Goal: Information Seeking & Learning: Learn about a topic

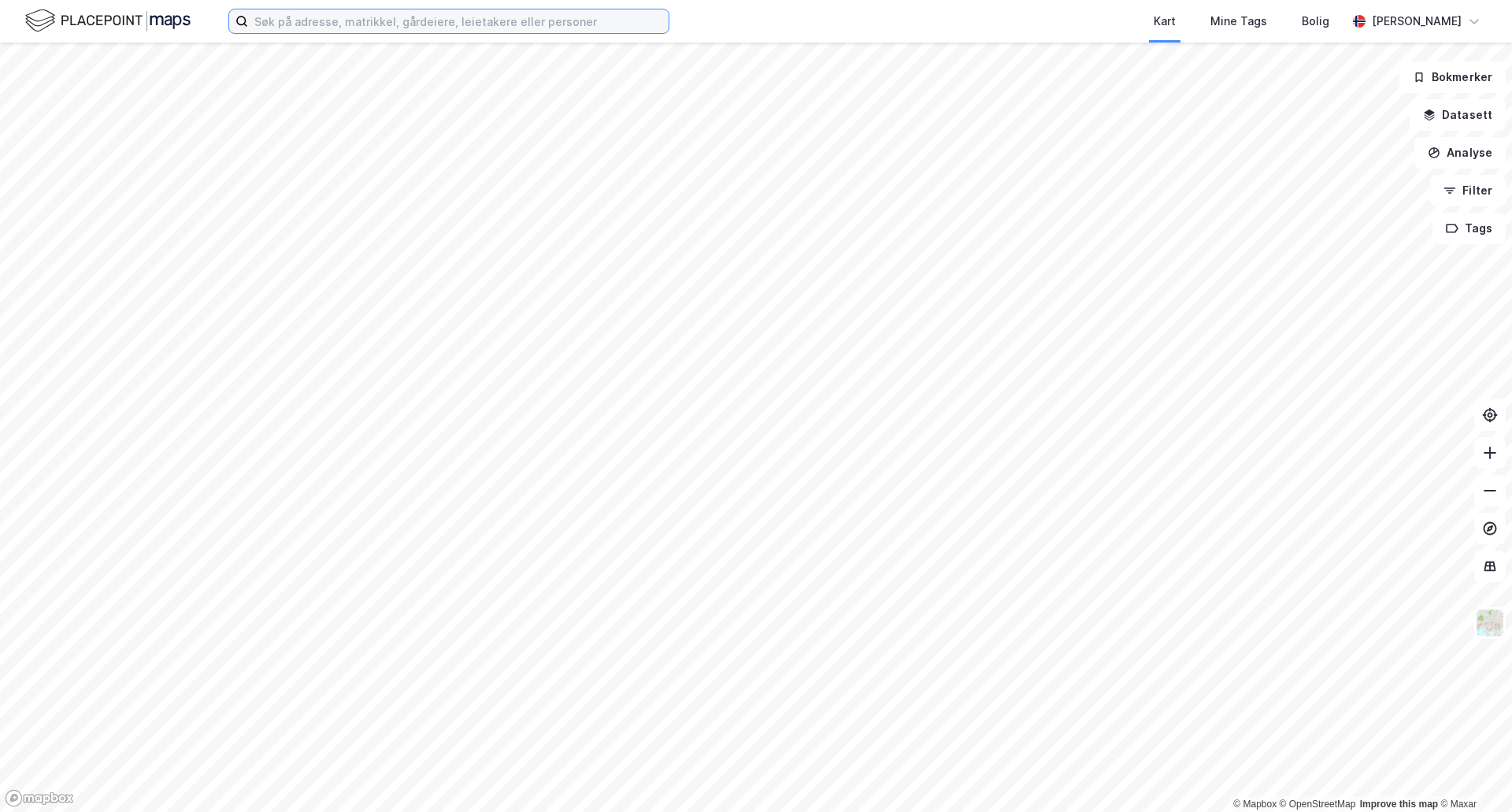
click at [409, 23] on input at bounding box center [458, 21] width 421 height 23
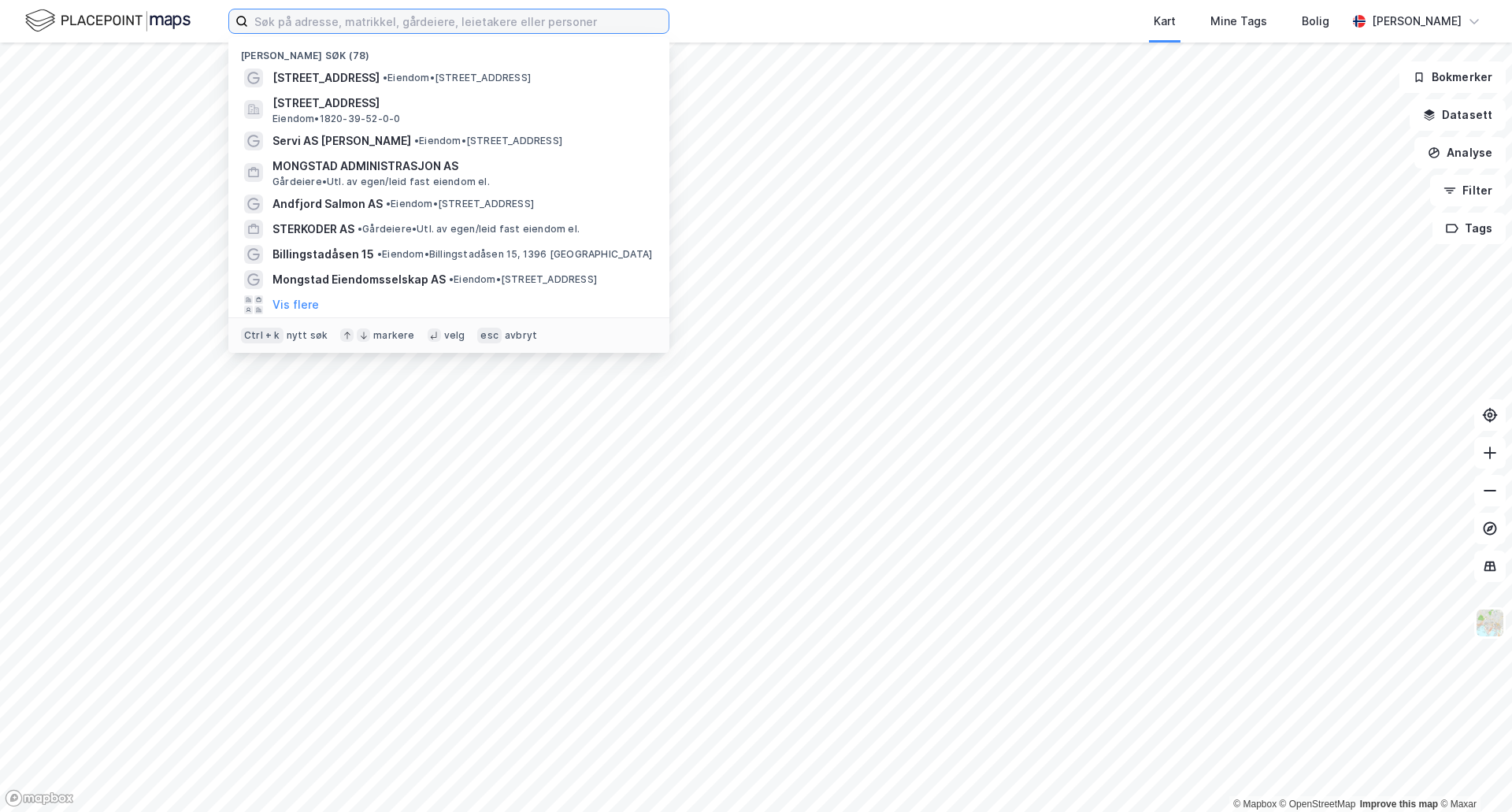
drag, startPoint x: 322, startPoint y: 15, endPoint x: 368, endPoint y: 31, distance: 48.7
click at [322, 15] on input at bounding box center [458, 21] width 421 height 23
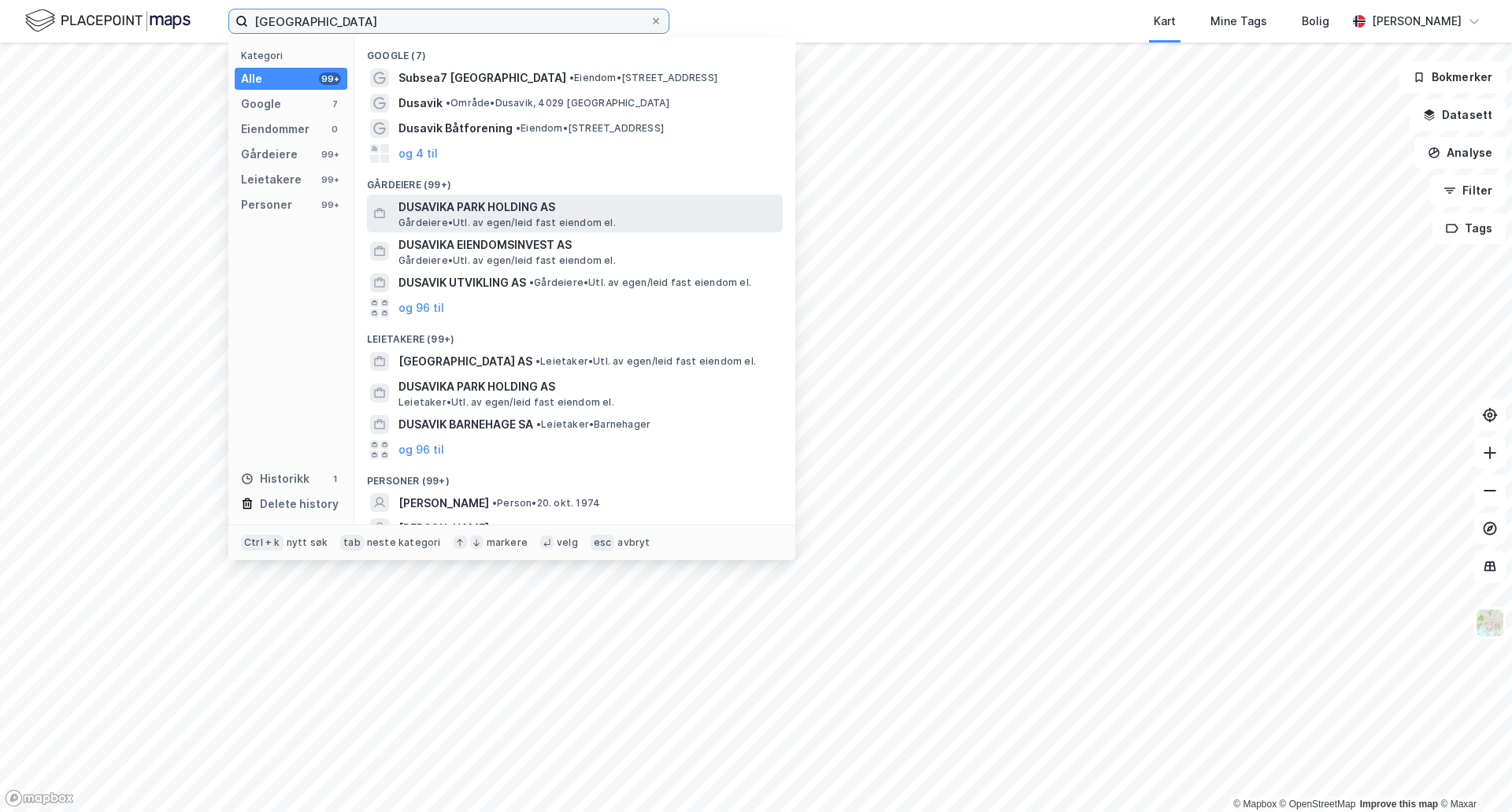
type input "[GEOGRAPHIC_DATA]"
click at [495, 205] on span "DUSAVIKA PARK HOLDING AS" at bounding box center [587, 207] width 378 height 19
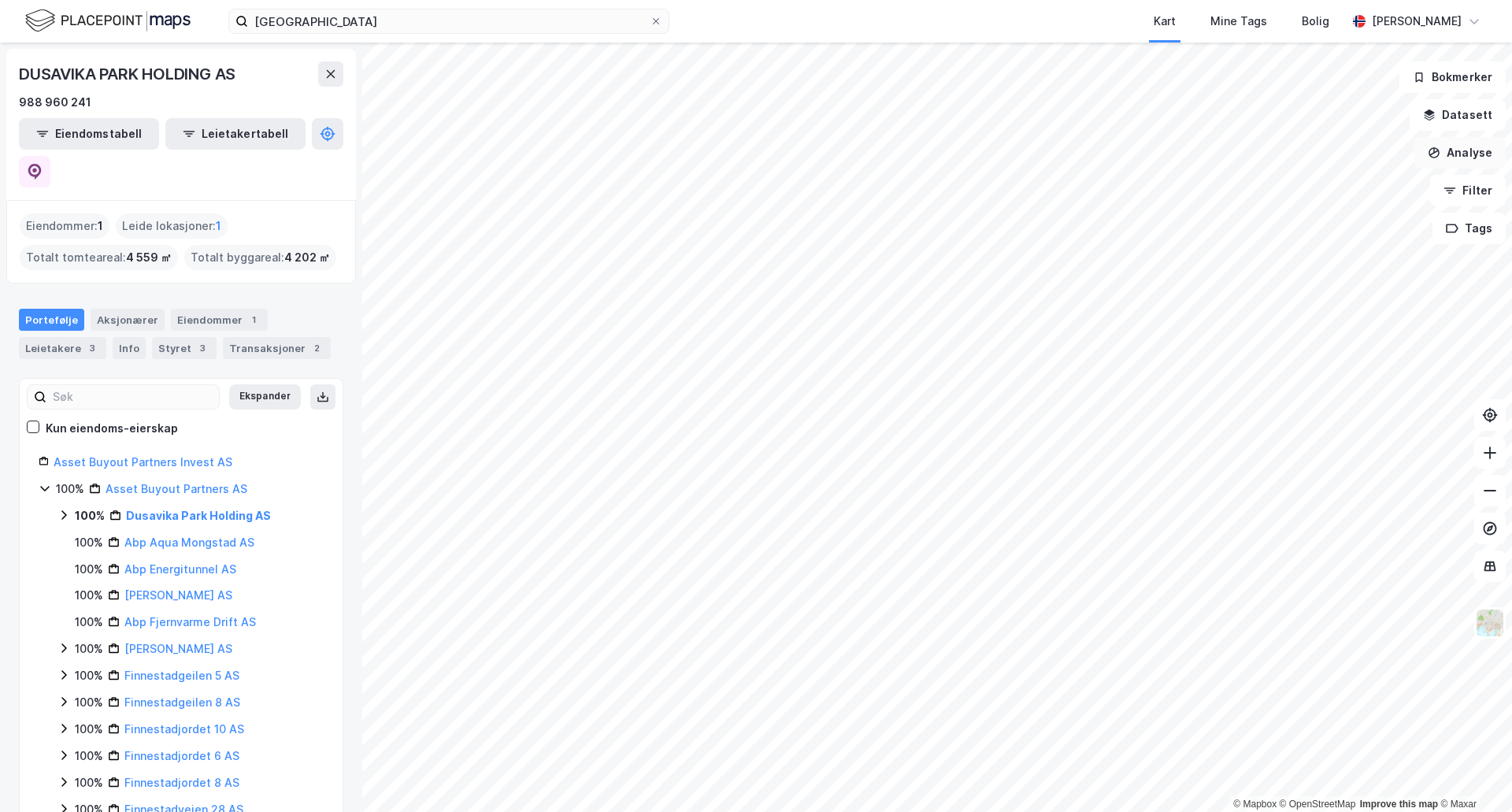
click at [1478, 151] on button "Analyse" at bounding box center [1460, 152] width 91 height 32
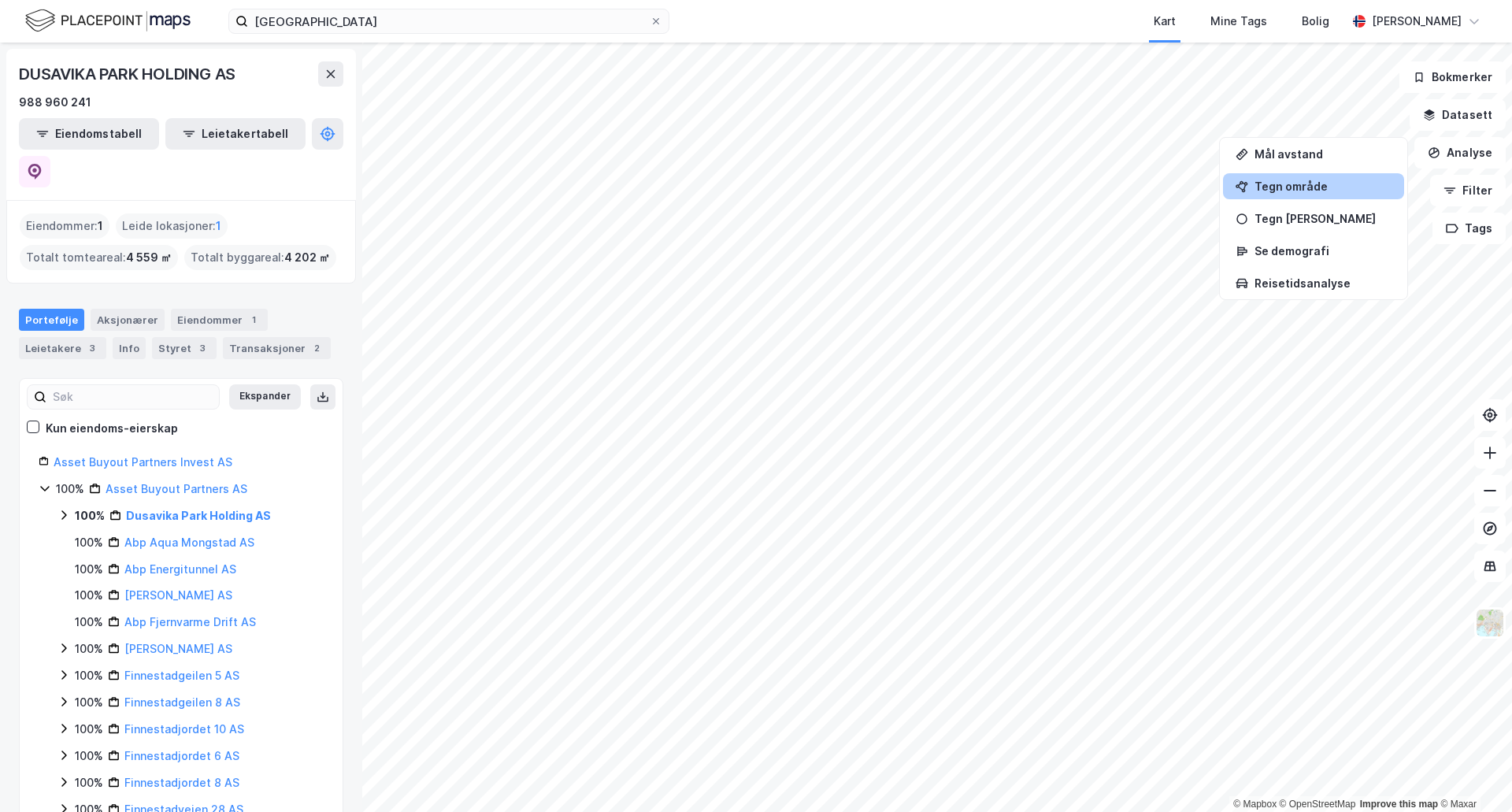
click at [1283, 183] on div "Tegn område" at bounding box center [1322, 187] width 137 height 14
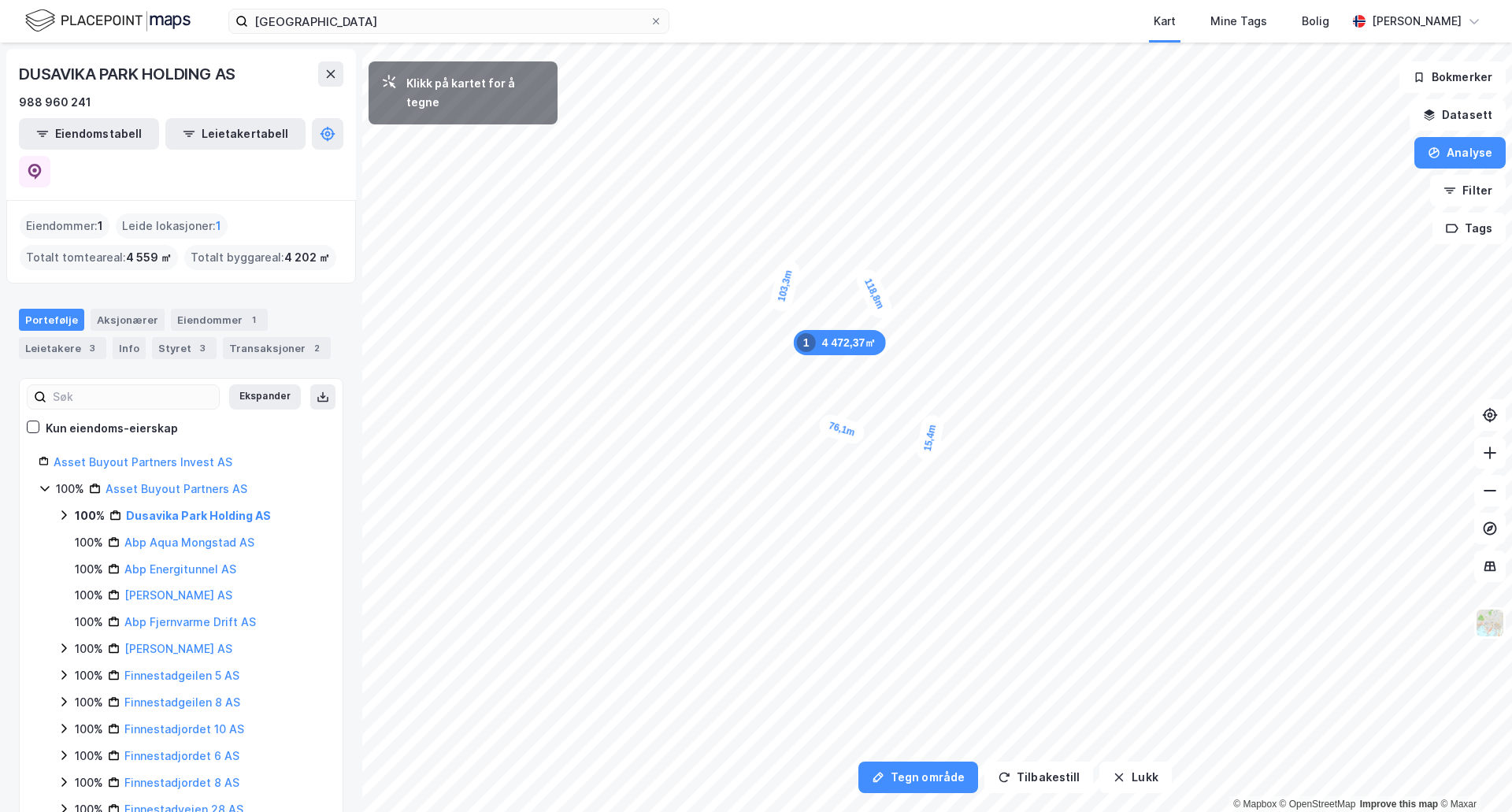
click at [934, 420] on div "15,4m" at bounding box center [931, 438] width 31 height 49
click at [840, 175] on div "11,5m" at bounding box center [827, 170] width 50 height 33
click at [840, 42] on div "1 931,16㎡ 1 103,3m 76,1m 15,4m 66,2m 92,5m 11,5m" at bounding box center [756, 42] width 1512 height 0
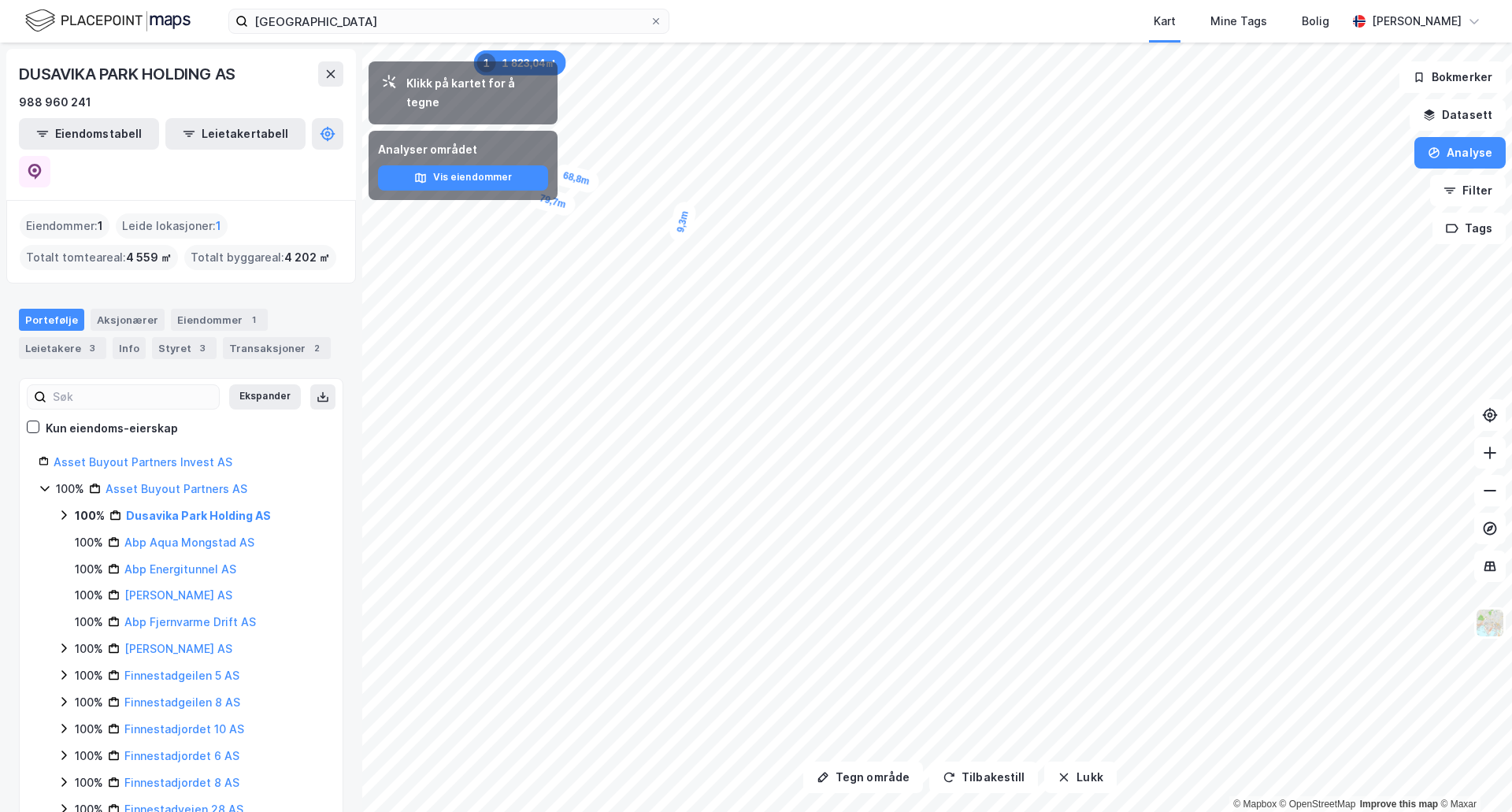
click at [500, 180] on div "Tegn område Tilbakestill Lukk Klikk på kartet for å tegne Analyser området Vis …" at bounding box center [756, 427] width 1512 height 769
click at [1460, 157] on button "Analyse" at bounding box center [1460, 152] width 91 height 32
